Goal: Find specific page/section: Find specific page/section

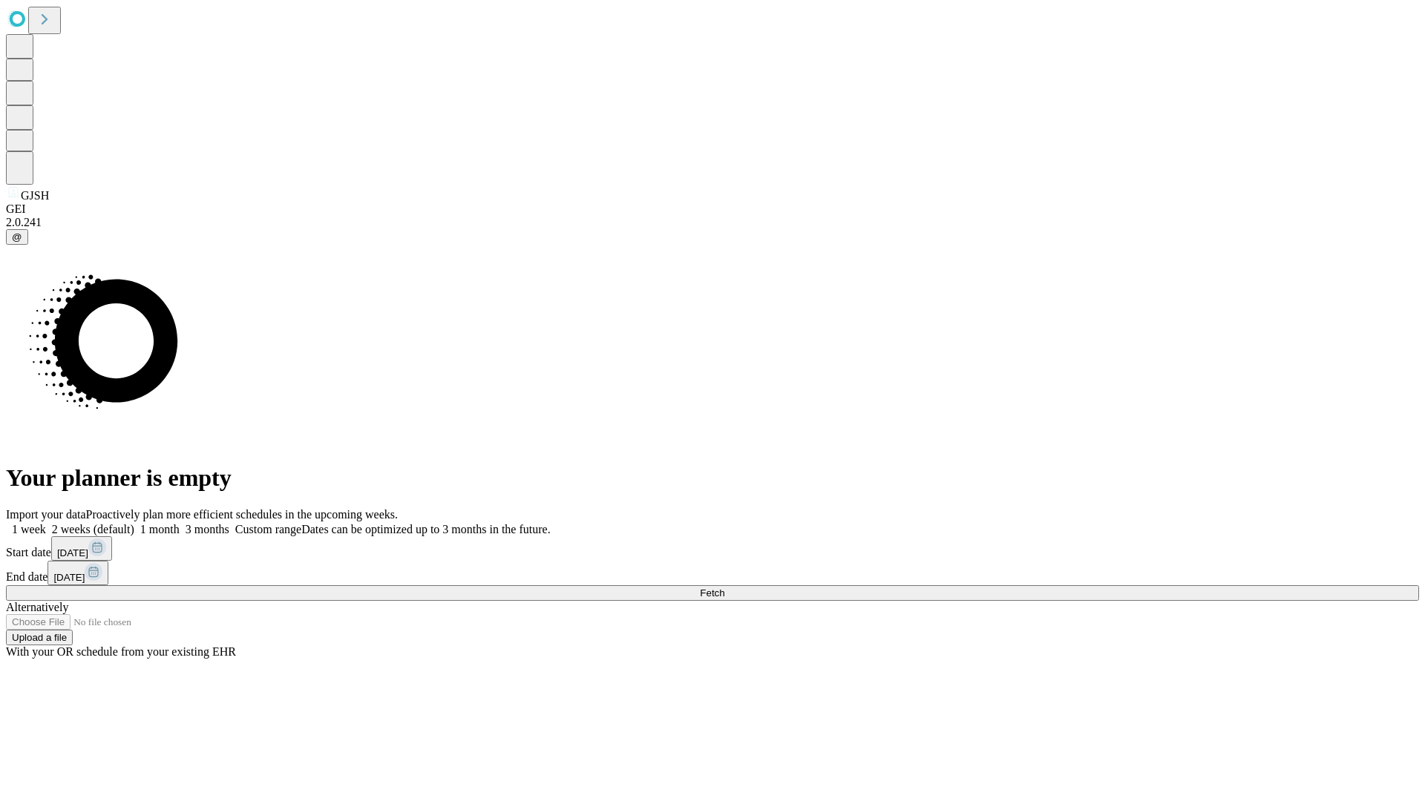
click at [724, 588] on span "Fetch" at bounding box center [712, 593] width 24 height 11
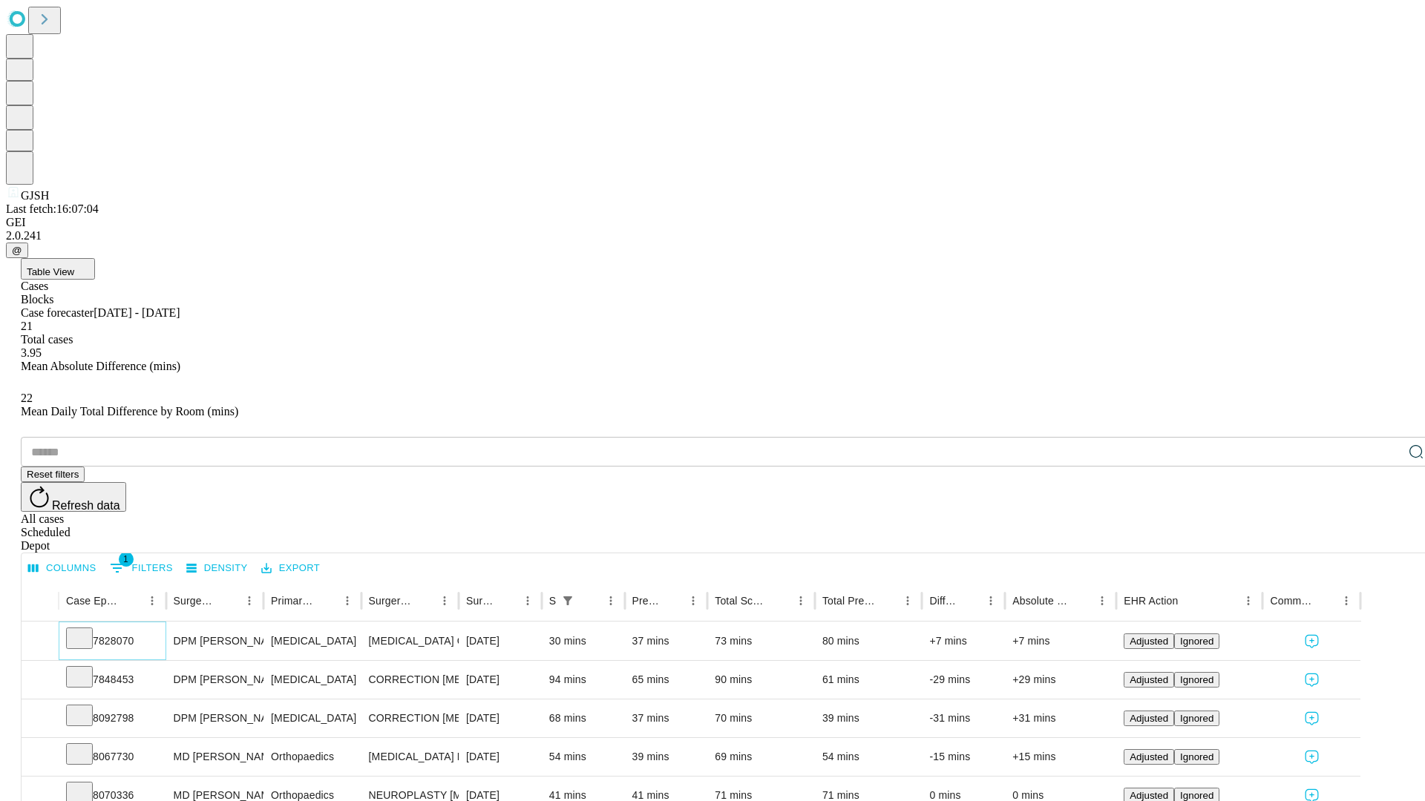
click at [87, 630] on icon at bounding box center [79, 637] width 15 height 15
